Goal: Task Accomplishment & Management: Use online tool/utility

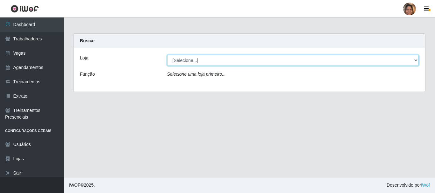
click at [416, 58] on select "[Selecione...] Mar Vermelho - CEASA Mar Vermelho - Centro de Distribuição" at bounding box center [293, 60] width 252 height 11
select select "474"
click at [167, 55] on select "[Selecione...] Mar Vermelho - CEASA Mar Vermelho - Centro de Distribuição" at bounding box center [293, 60] width 252 height 11
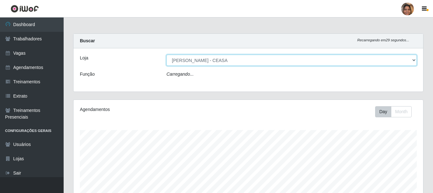
scroll to position [132, 350]
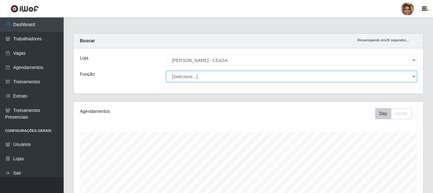
click at [415, 75] on select "[Selecione...] Repositor Repositor + Repositor ++" at bounding box center [291, 76] width 250 height 11
select select "24"
click at [166, 71] on select "[Selecione...] Repositor Repositor + Repositor ++" at bounding box center [291, 76] width 250 height 11
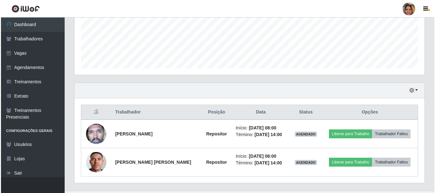
scroll to position [173, 0]
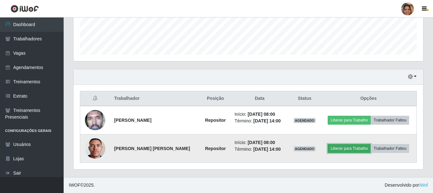
click at [358, 148] on button "Liberar para Trabalho" at bounding box center [349, 148] width 43 height 9
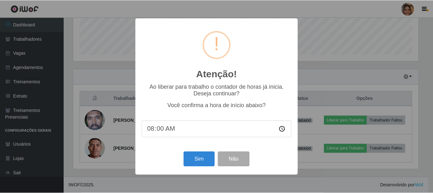
scroll to position [132, 346]
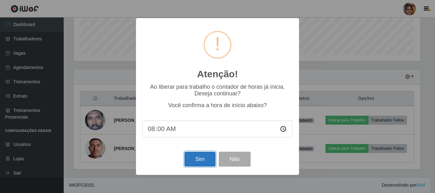
click at [204, 165] on button "Sim" at bounding box center [199, 159] width 31 height 15
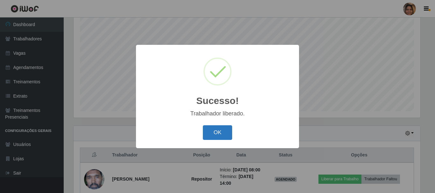
click at [225, 130] on button "OK" at bounding box center [218, 132] width 30 height 15
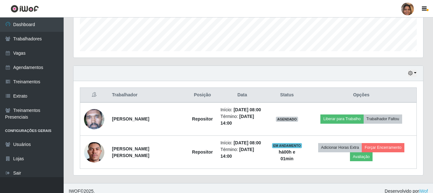
scroll to position [182, 0]
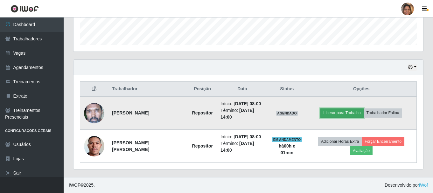
click at [335, 113] on button "Liberar para Trabalho" at bounding box center [341, 112] width 43 height 9
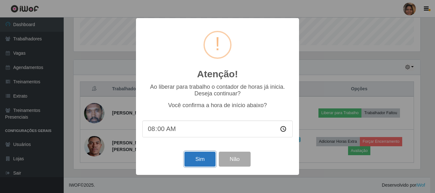
click at [201, 163] on button "Sim" at bounding box center [199, 159] width 31 height 15
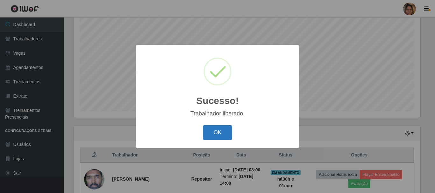
click at [217, 137] on button "OK" at bounding box center [218, 132] width 30 height 15
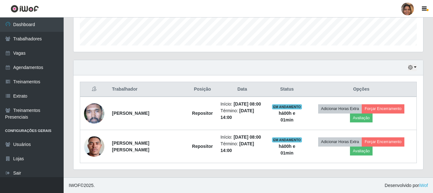
scroll to position [182, 0]
